Goal: Check status: Check status

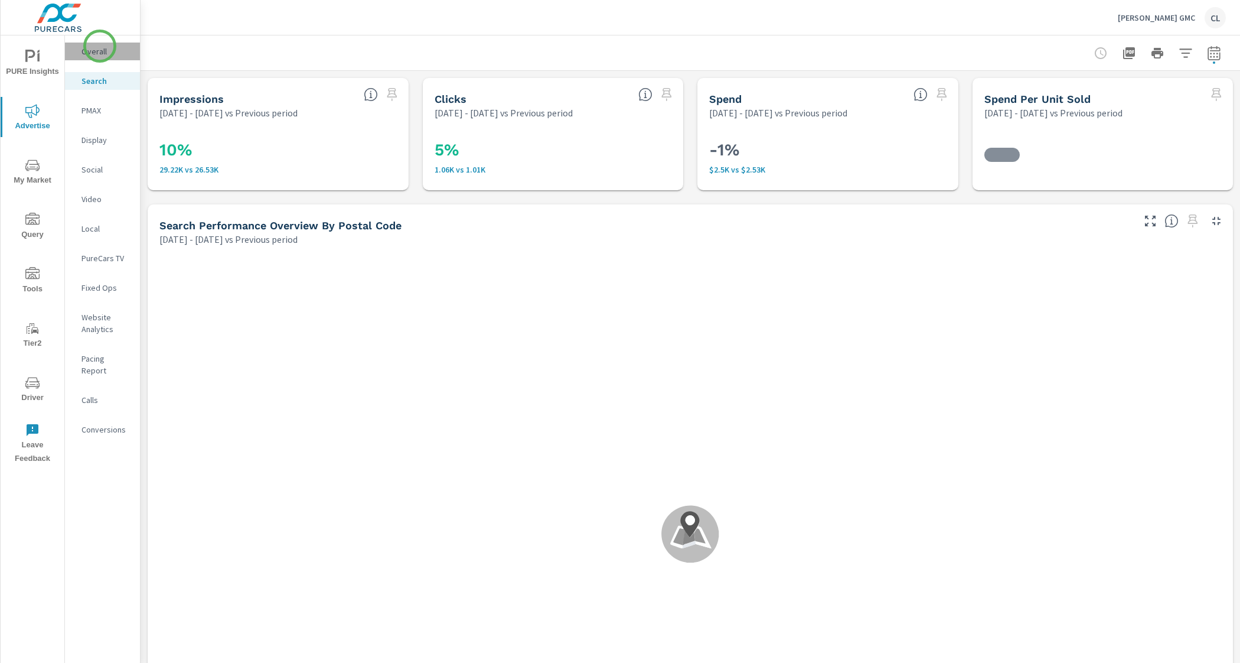
click at [100, 46] on p "Overall" at bounding box center [106, 51] width 49 height 12
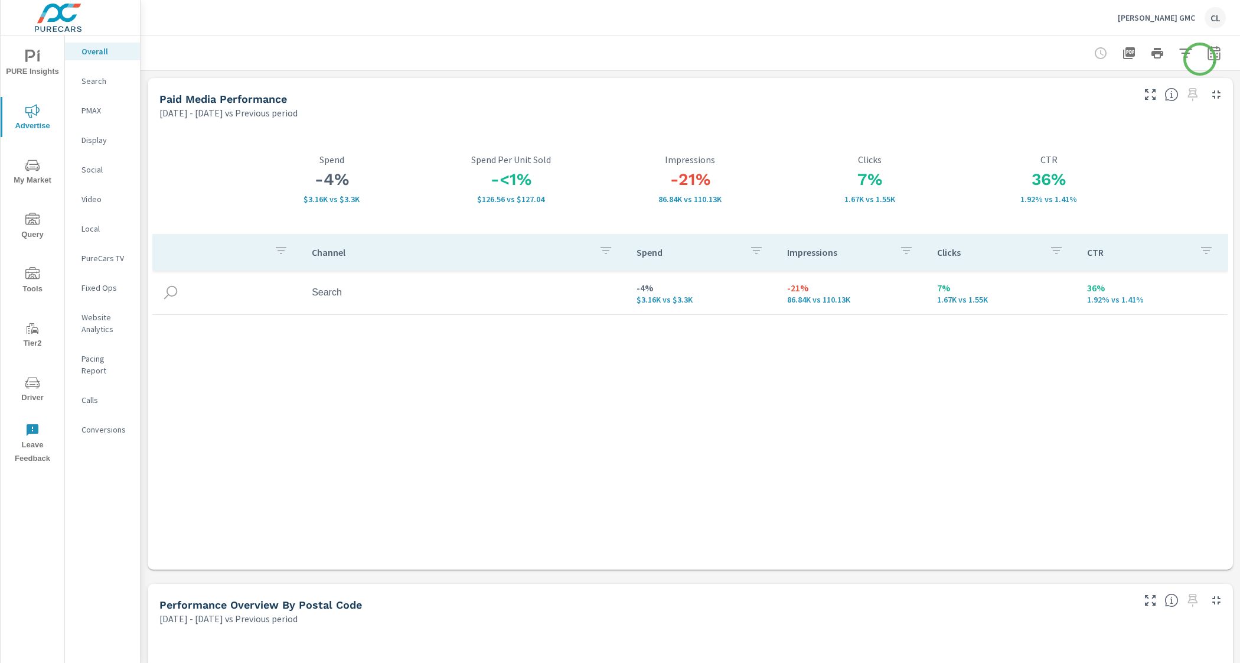
click at [1207, 58] on icon "button" at bounding box center [1214, 53] width 14 height 14
select select "Previous period"
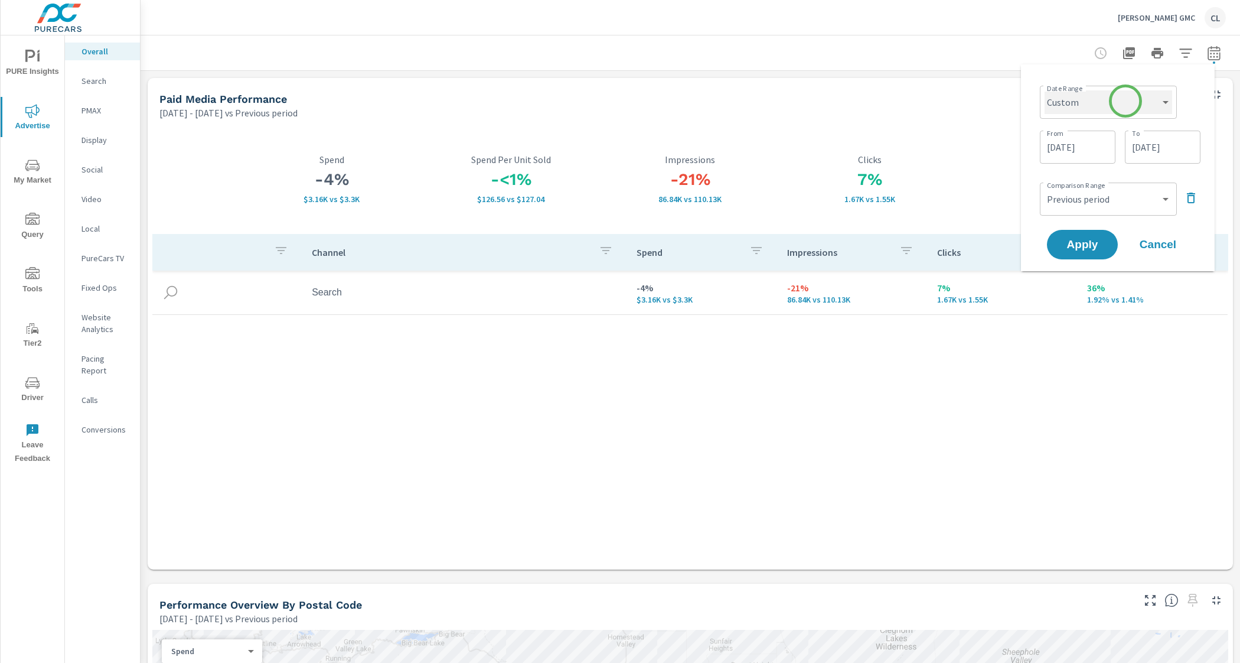
click at [1124, 102] on select "Custom [DATE] Last week Last 7 days Last 14 days Last 30 days Last 45 days Last…" at bounding box center [1109, 102] width 128 height 24
click at [1045, 90] on select "Custom [DATE] Last week Last 7 days Last 14 days Last 30 days Last 45 days Last…" at bounding box center [1109, 102] width 128 height 24
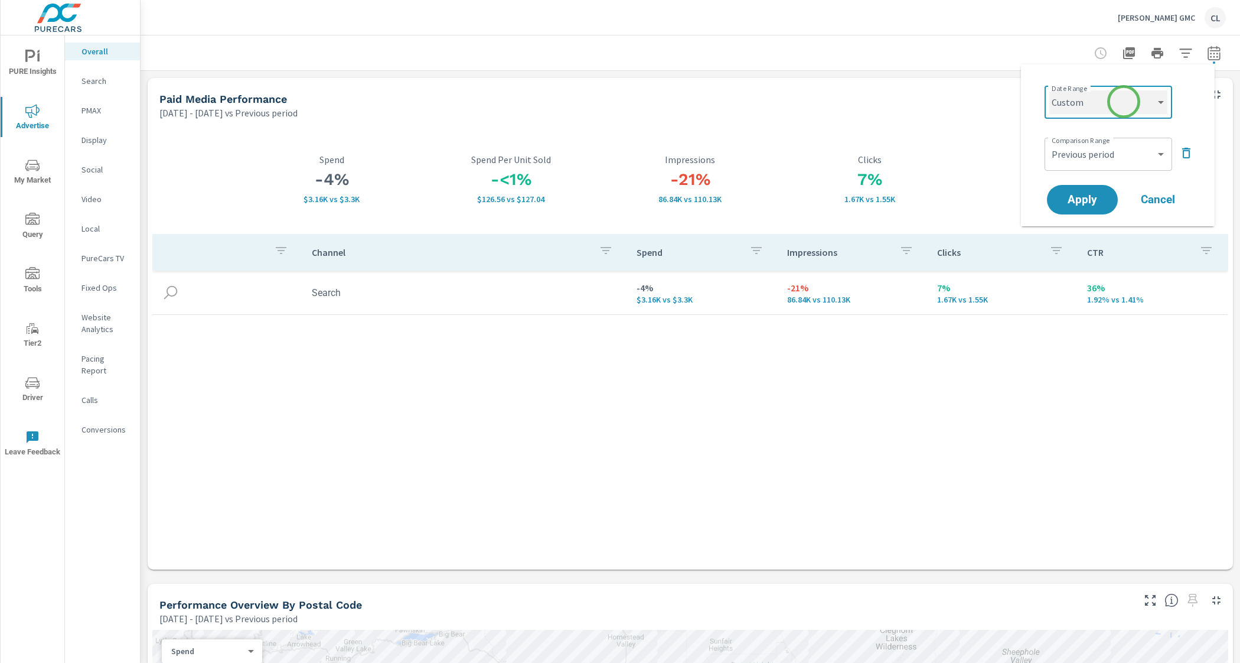
select select "Last month"
click at [1080, 199] on span "Apply" at bounding box center [1082, 199] width 48 height 11
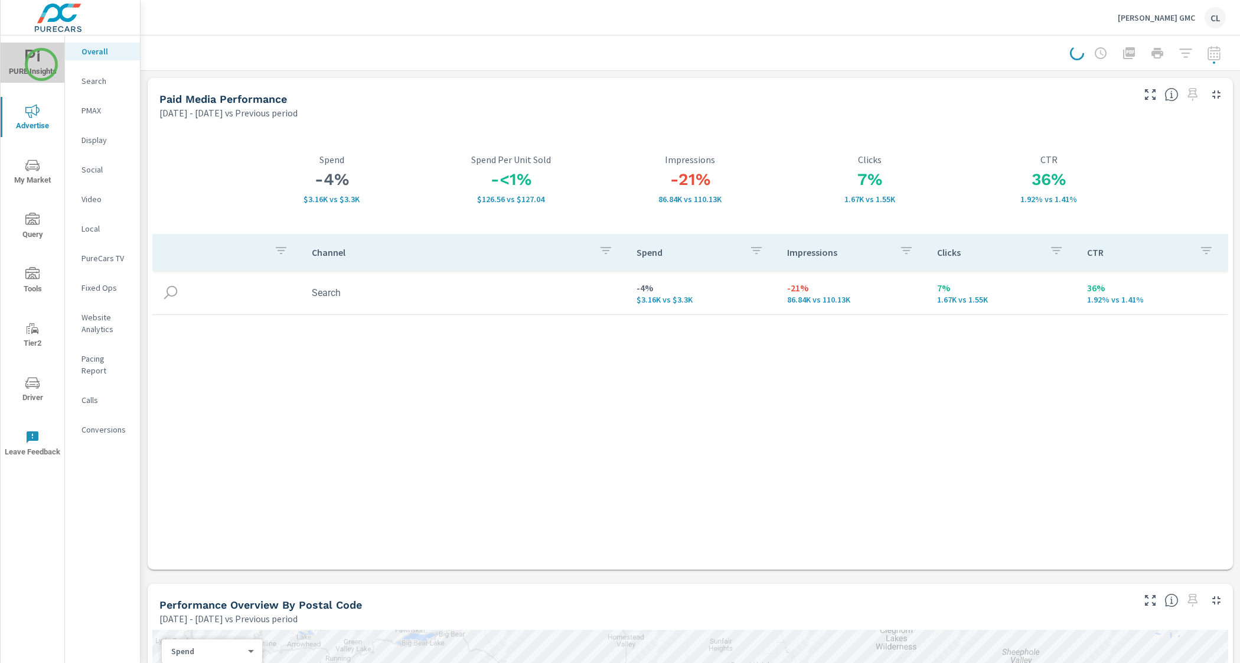
click at [41, 64] on span "PURE Insights" at bounding box center [32, 64] width 57 height 29
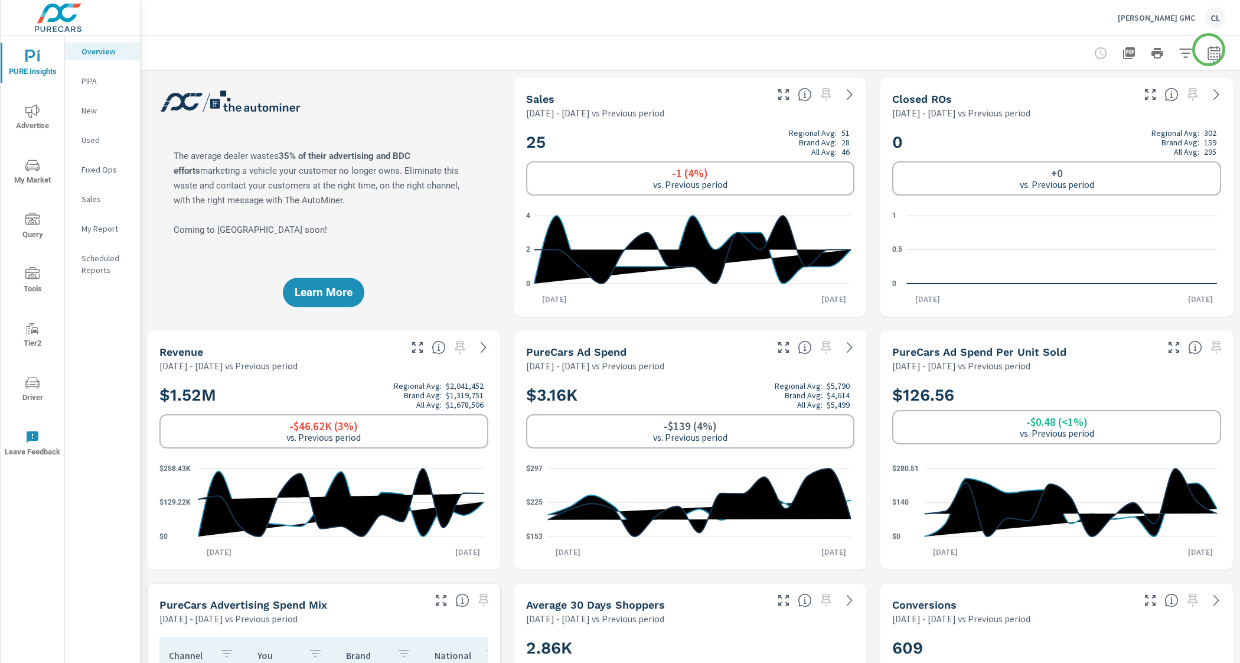
click at [1210, 48] on button "button" at bounding box center [1215, 53] width 24 height 24
select select "Previous period"
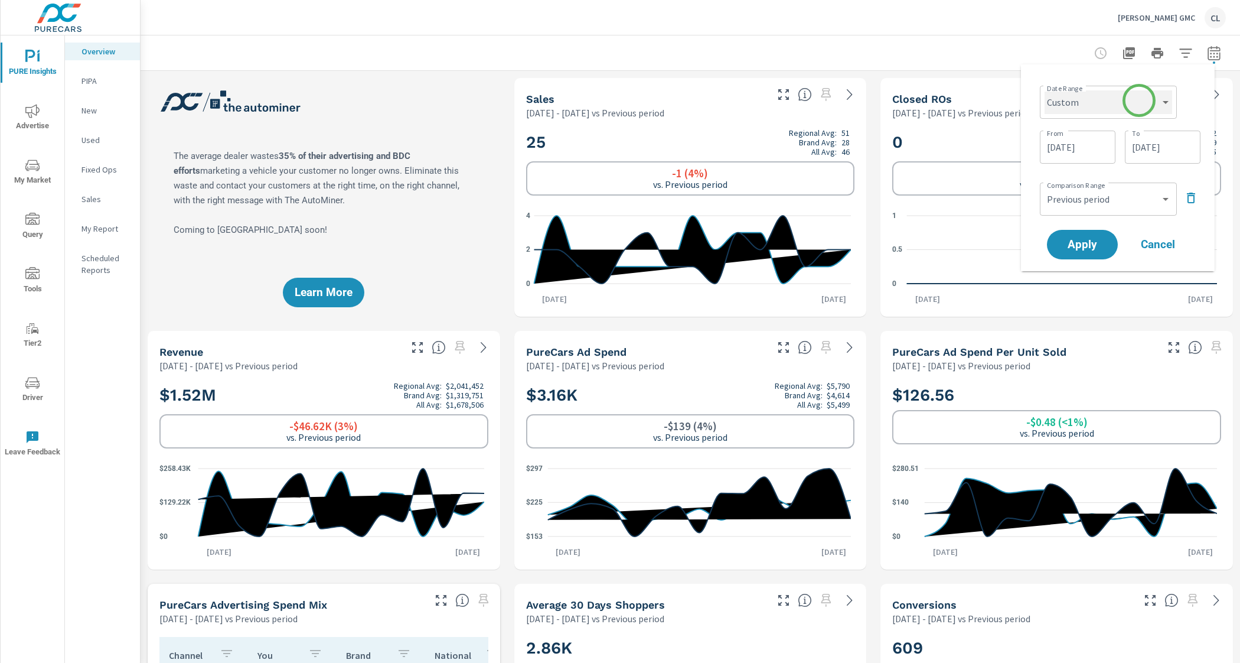
click at [1139, 102] on select "Custom [DATE] Last week Last 7 days Last 14 days Last 30 days Last 45 days Last…" at bounding box center [1109, 102] width 128 height 24
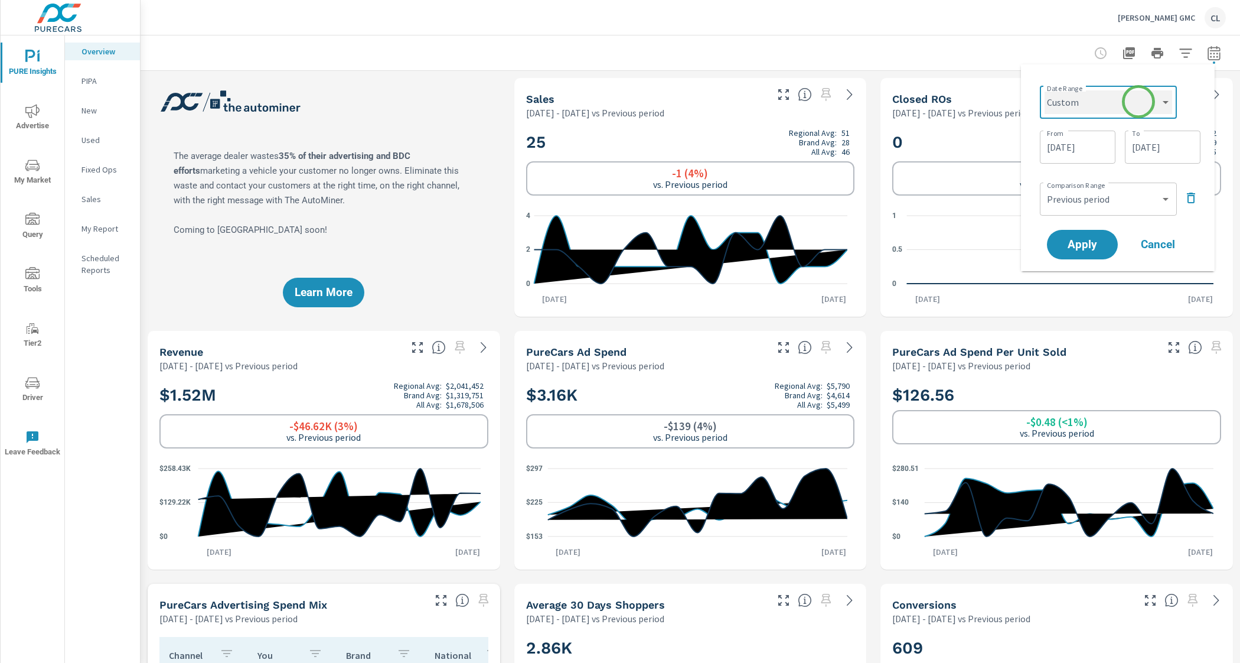
click at [1045, 90] on select "Custom [DATE] Last week Last 7 days Last 14 days Last 30 days Last 45 days Last…" at bounding box center [1109, 102] width 128 height 24
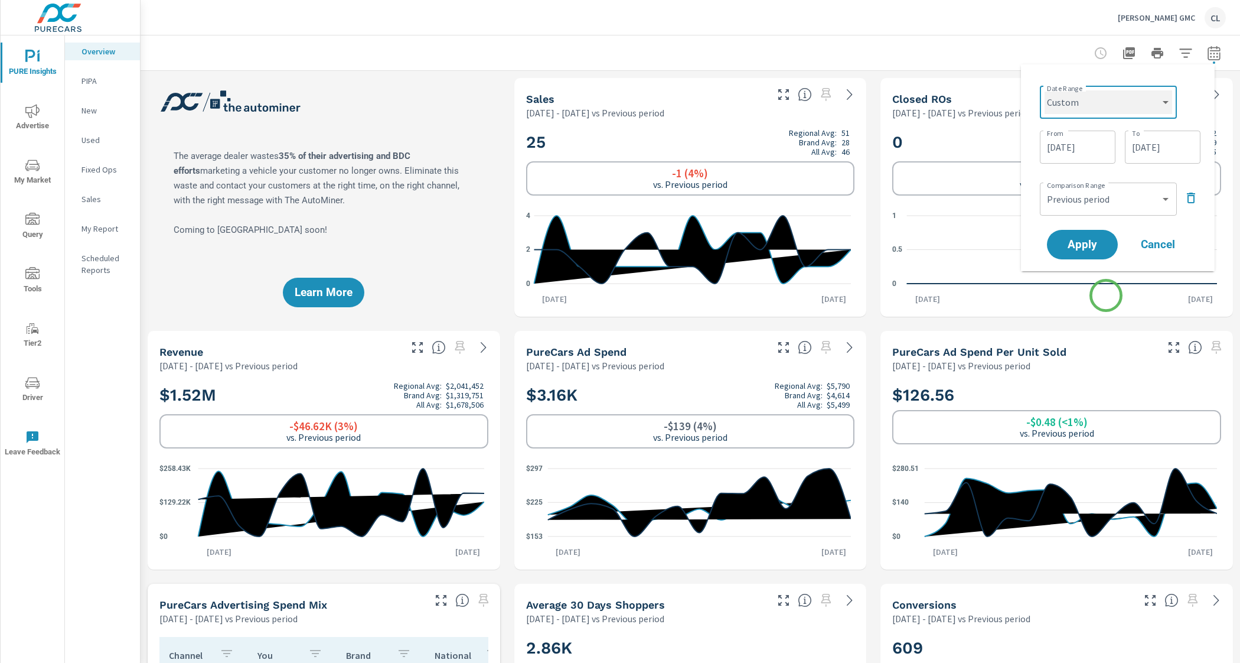
select select "Last month"
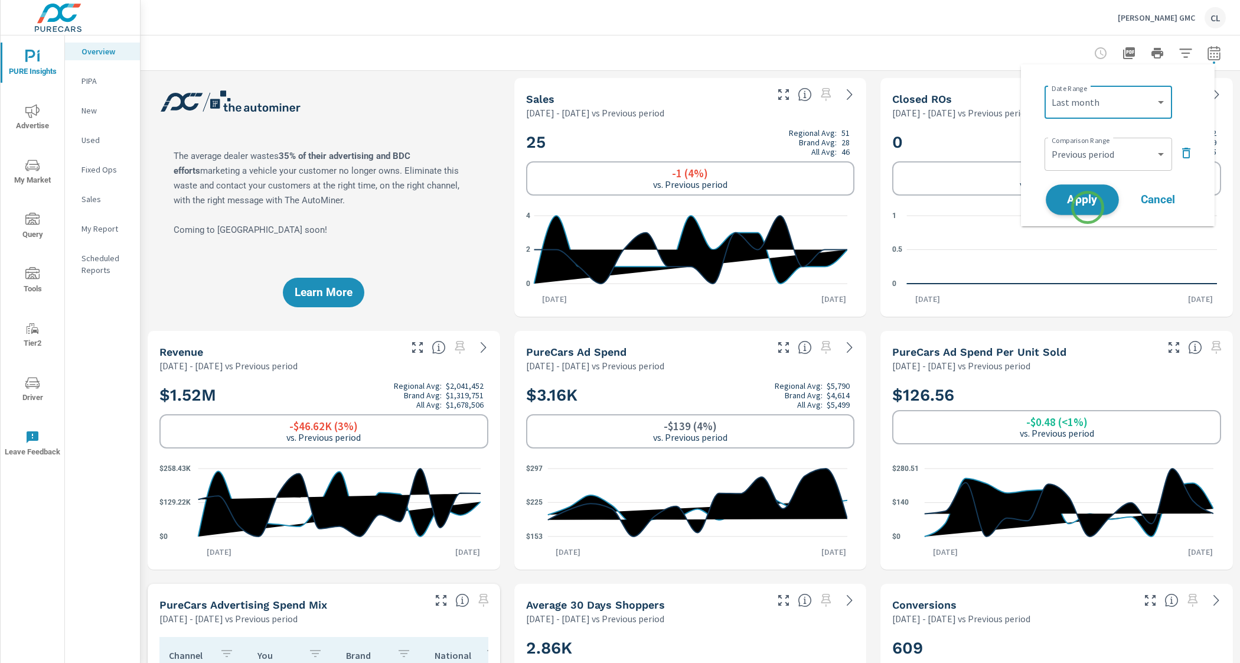
click at [1086, 204] on span "Apply" at bounding box center [1082, 199] width 48 height 11
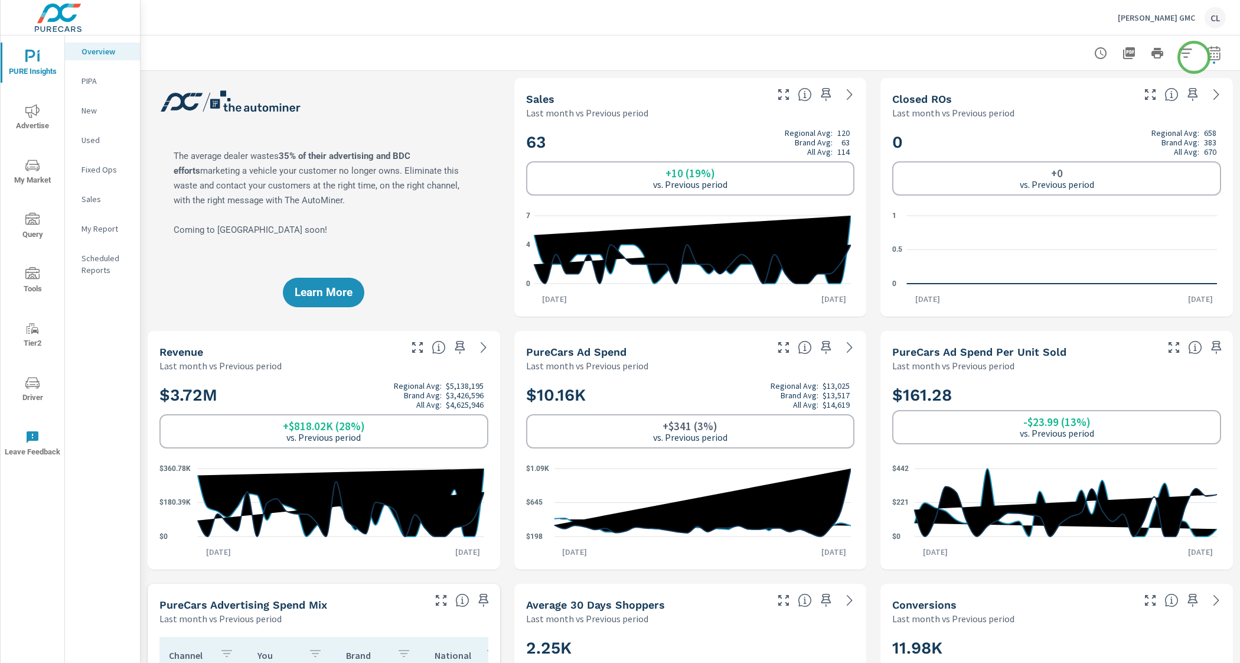
click at [1203, 57] on button "button" at bounding box center [1215, 53] width 24 height 24
select select "Last month"
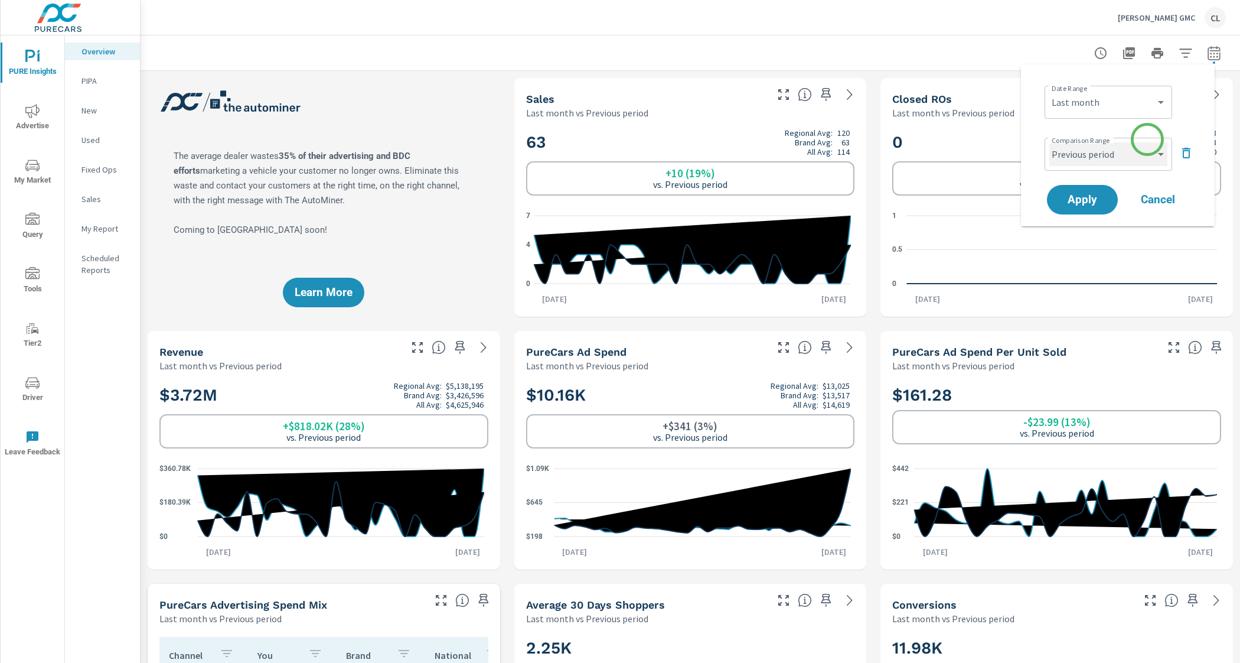
click at [1132, 152] on select "Custom Previous period Previous month Previous year" at bounding box center [1109, 154] width 118 height 24
click at [1050, 142] on select "Custom Previous period Previous month Previous year" at bounding box center [1109, 154] width 118 height 24
select select "Previous year"
click at [1087, 195] on span "Apply" at bounding box center [1082, 199] width 48 height 11
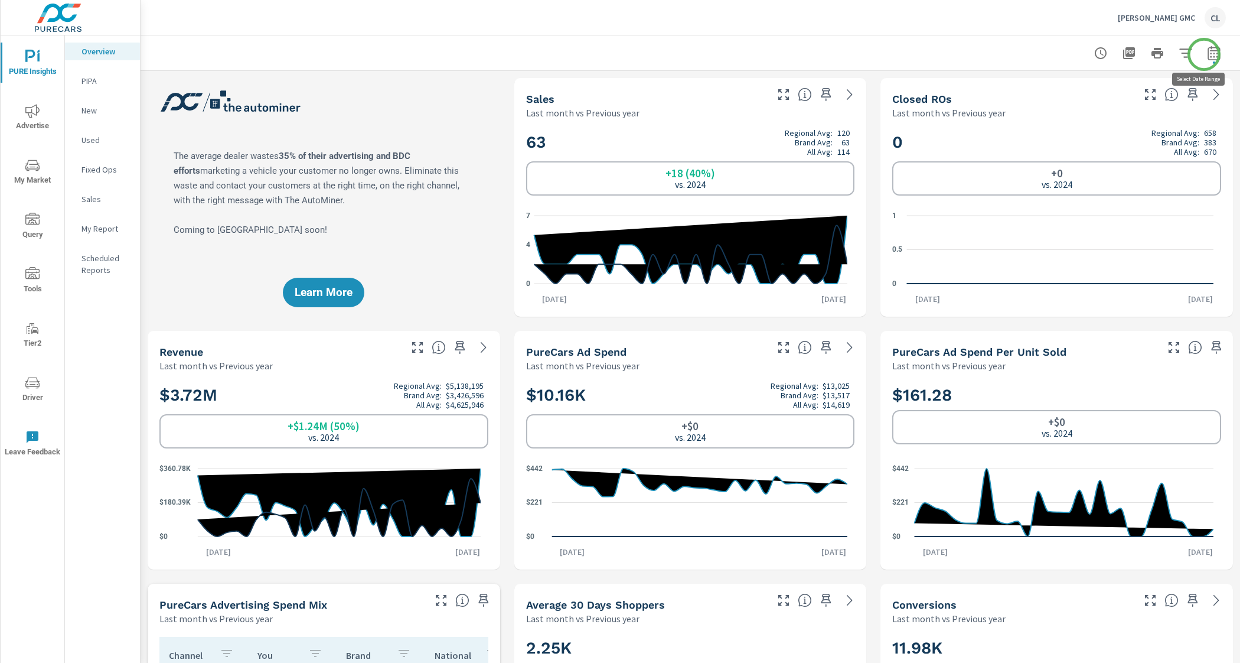
click at [1207, 54] on icon "button" at bounding box center [1214, 53] width 14 height 14
select select "Last month"
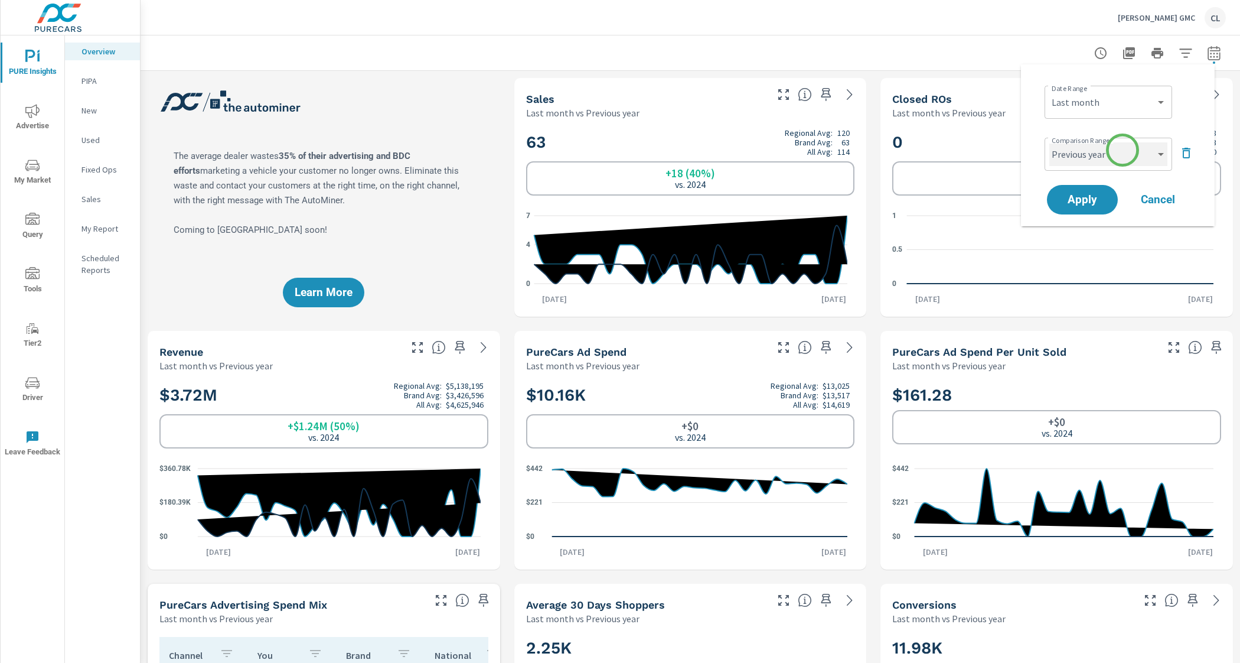
click at [1121, 153] on select "Custom Previous period Previous month Previous year" at bounding box center [1109, 154] width 118 height 24
click at [1050, 142] on select "Custom Previous period Previous month Previous year" at bounding box center [1109, 154] width 118 height 24
select select "Previous month"
click at [1096, 197] on span "Apply" at bounding box center [1082, 199] width 48 height 11
